Goal: Use online tool/utility: Utilize a website feature to perform a specific function

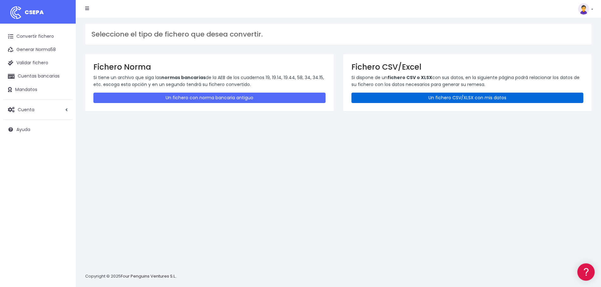
click at [411, 98] on link "Un fichero CSV/XLSX con mis datos" at bounding box center [467, 98] width 232 height 10
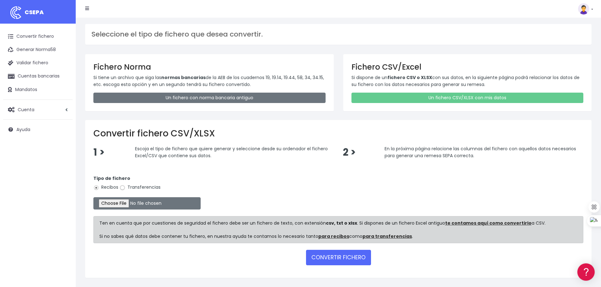
click at [122, 188] on input "Transferencias" at bounding box center [123, 188] width 6 height 6
radio input "true"
click at [122, 201] on input "file" at bounding box center [146, 203] width 107 height 12
type input "C:\fakepath\transferencias-2025-08-18 - copia.csv"
click at [330, 256] on button "CONVERTIR FICHERO" at bounding box center [338, 257] width 65 height 15
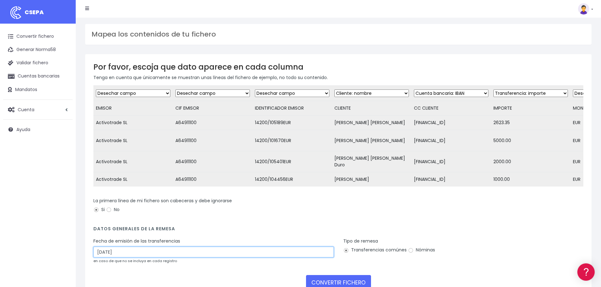
click at [132, 257] on input "21/08/2025" at bounding box center [213, 252] width 240 height 11
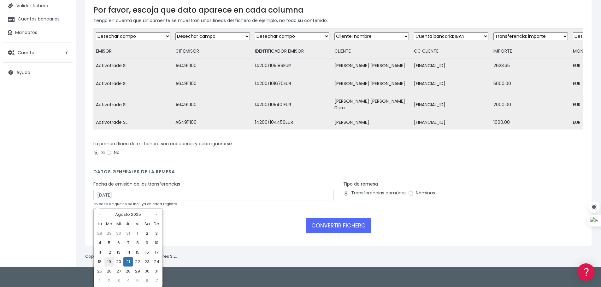
click at [111, 262] on td "19" at bounding box center [108, 261] width 9 height 9
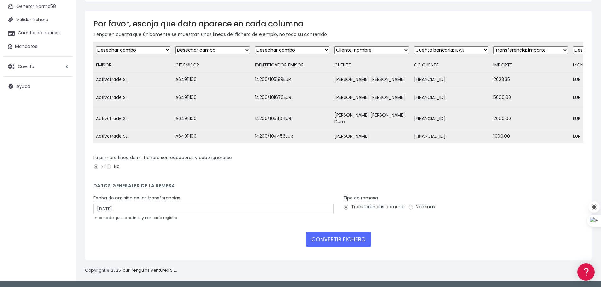
type input "19/08/2025"
click at [321, 243] on button "CONVERTIR FICHERO" at bounding box center [338, 239] width 65 height 15
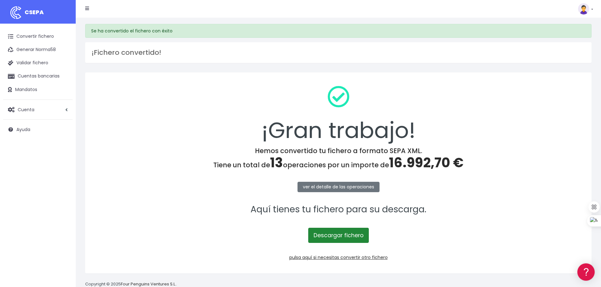
click at [333, 237] on link "Descargar fichero" at bounding box center [338, 235] width 61 height 15
